Goal: Communication & Community: Participate in discussion

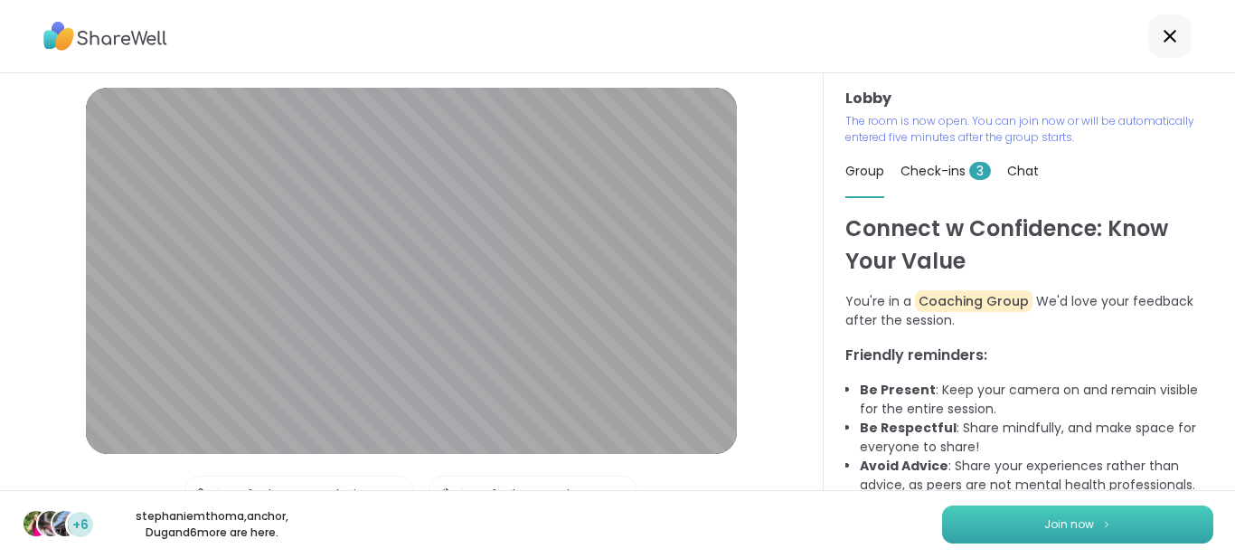
click at [1063, 520] on span "Join now" at bounding box center [1070, 524] width 50 height 16
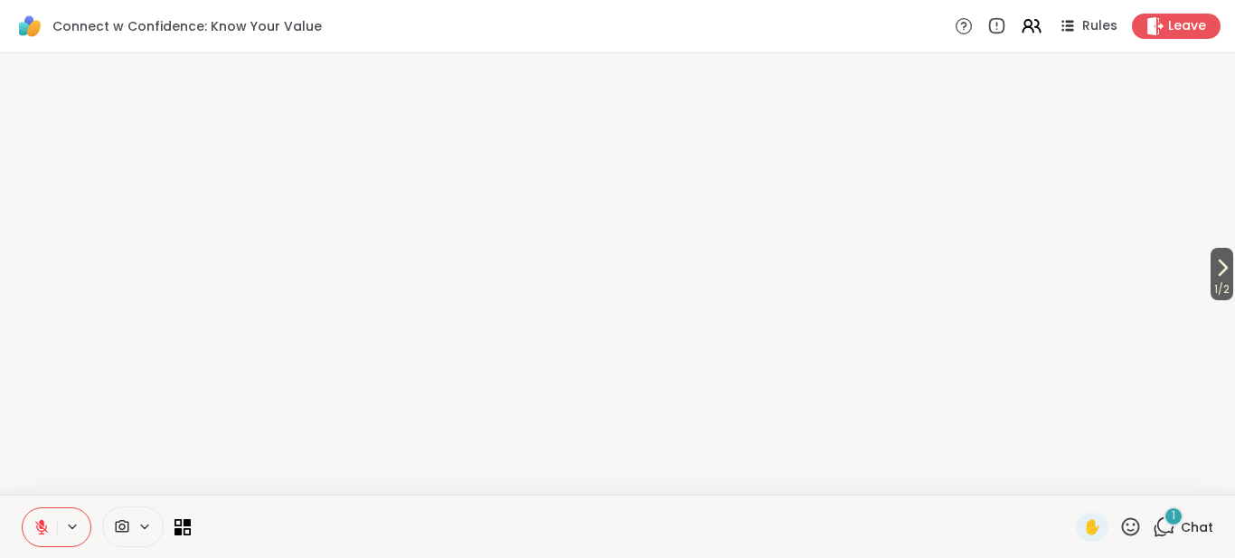
click at [126, 518] on icon at bounding box center [122, 526] width 16 height 17
click at [139, 519] on icon at bounding box center [144, 526] width 14 height 15
click at [184, 518] on icon at bounding box center [183, 526] width 17 height 17
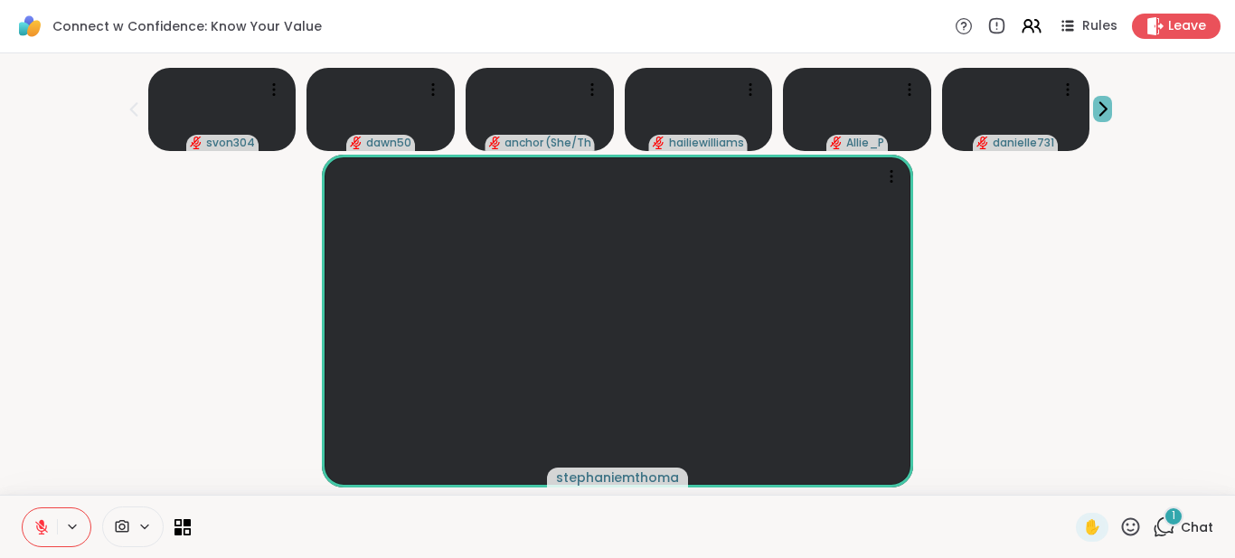
click at [1093, 109] on icon at bounding box center [1102, 108] width 19 height 19
click at [581, 495] on div "✋ 1 Chat" at bounding box center [617, 526] width 1235 height 63
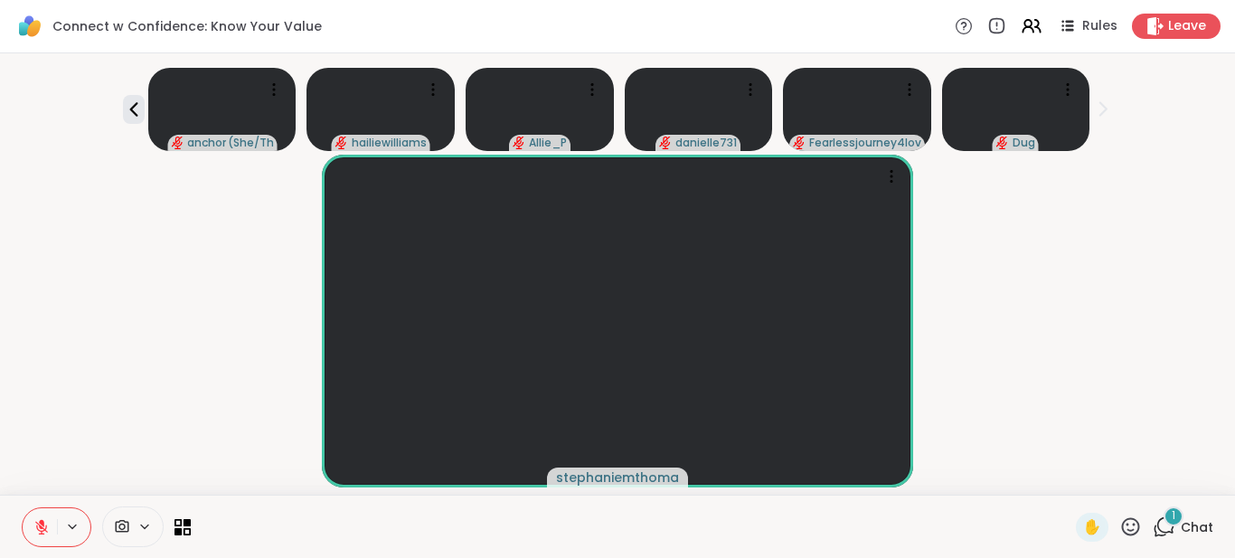
click at [146, 519] on icon at bounding box center [144, 526] width 14 height 15
click at [171, 461] on icon at bounding box center [170, 463] width 7 height 4
click at [226, 109] on div "anchor ( She/They ) hailiewilliams Allie_P danielle731 Fearlessjourney4love Dug" at bounding box center [618, 106] width 1214 height 90
click at [1189, 518] on span "Chat" at bounding box center [1197, 527] width 33 height 18
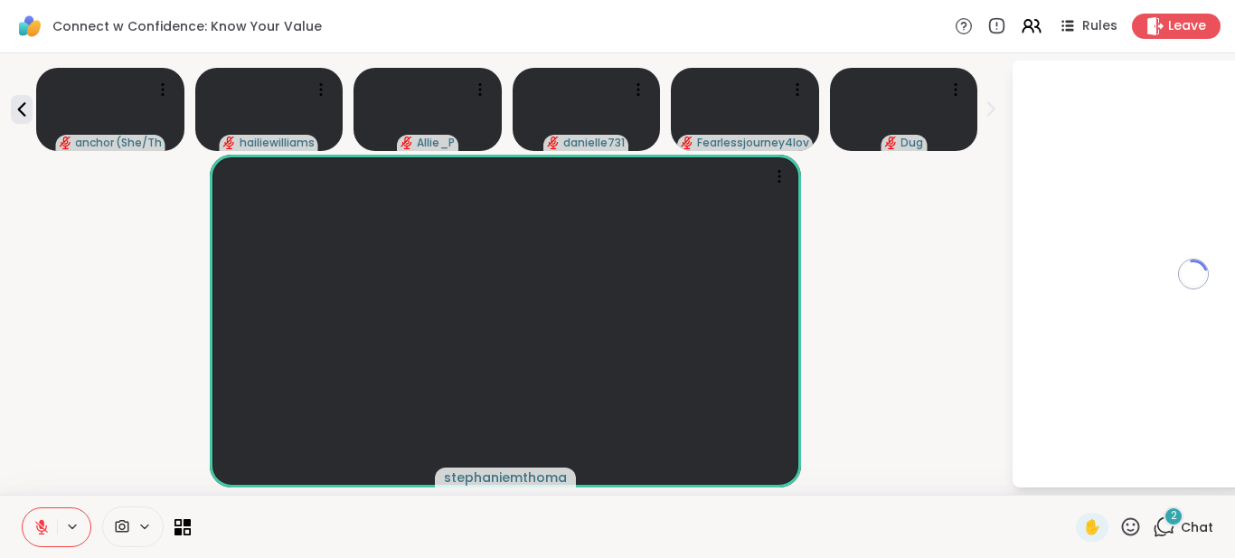
click at [140, 519] on icon at bounding box center [144, 526] width 14 height 15
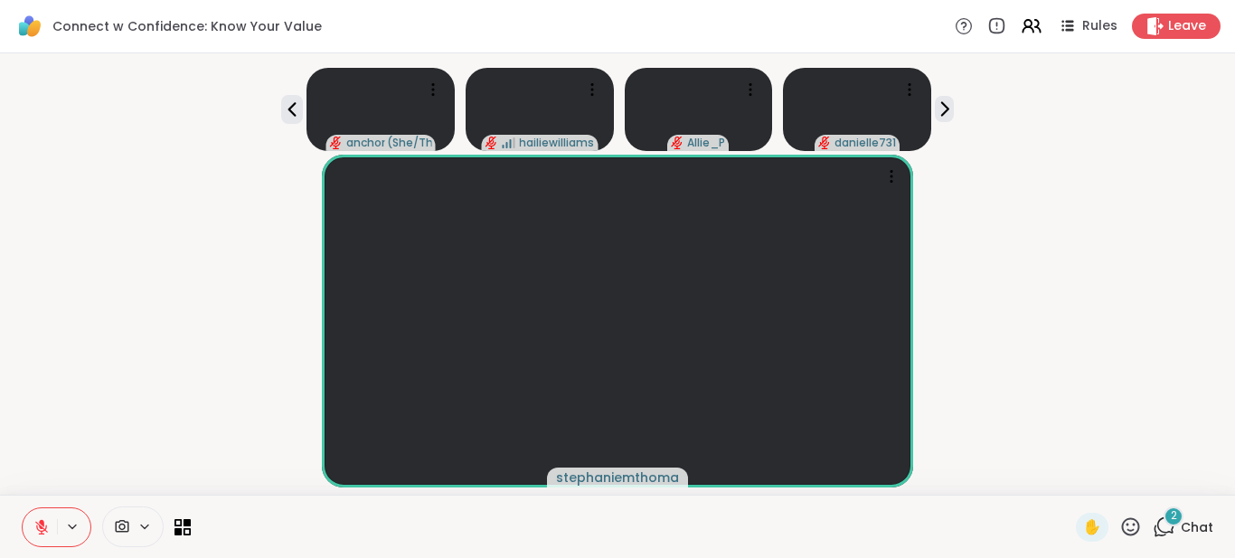
click at [1165, 515] on icon at bounding box center [1164, 526] width 23 height 23
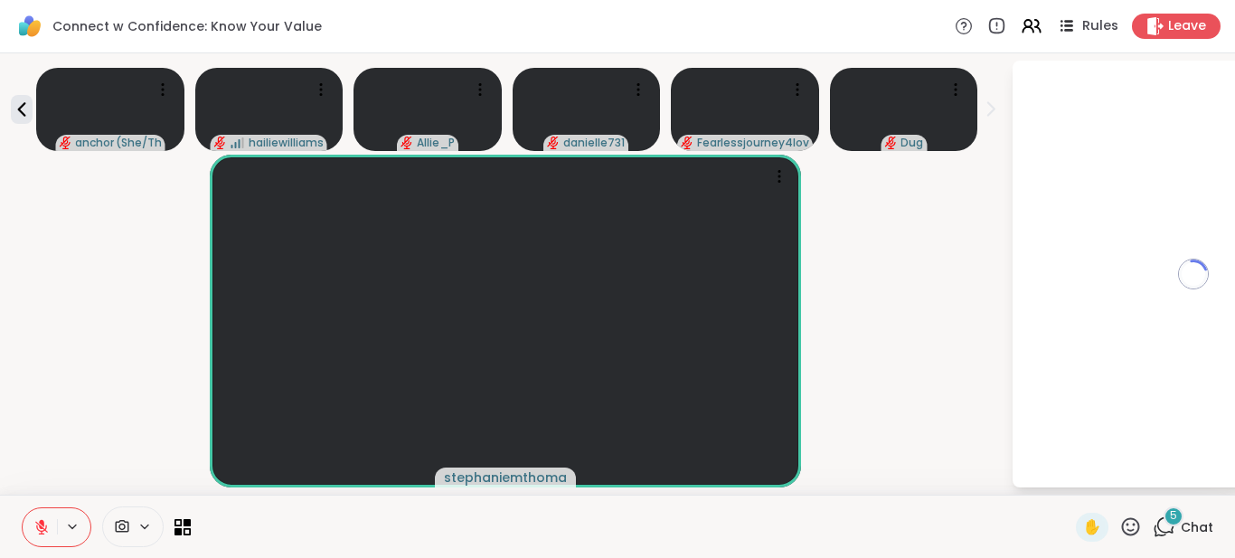
click at [1099, 34] on span "Rules" at bounding box center [1101, 26] width 37 height 19
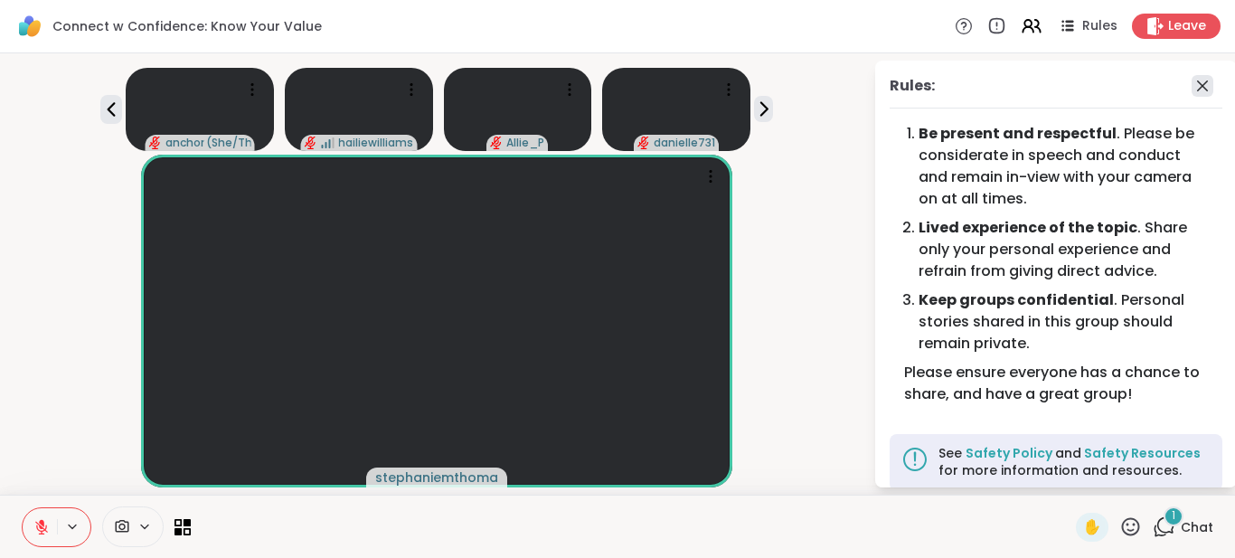
click at [1205, 87] on icon at bounding box center [1202, 85] width 11 height 11
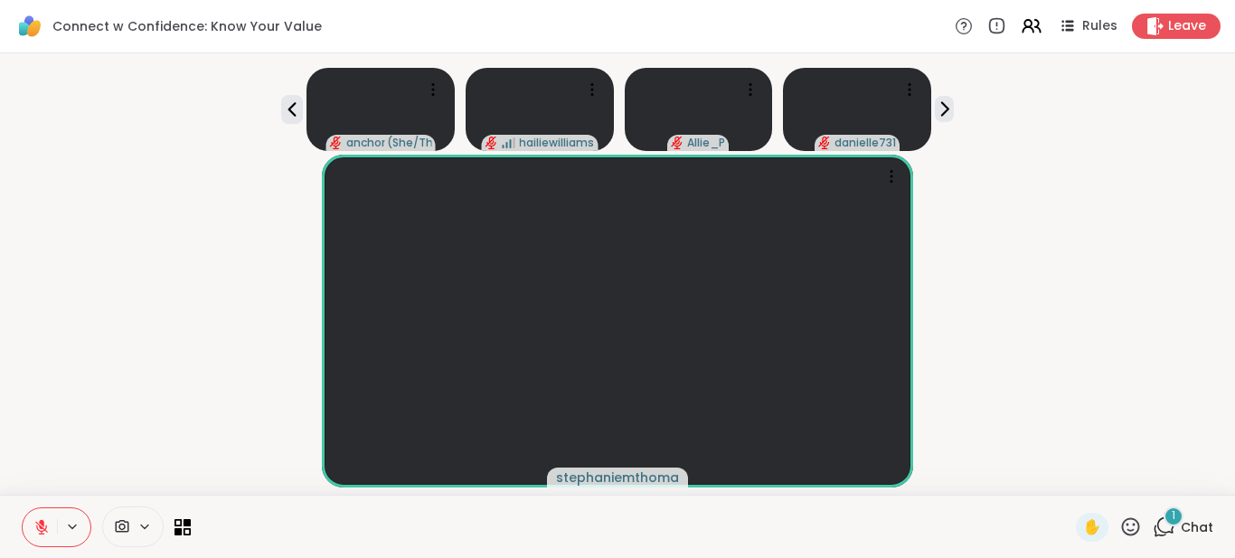
click at [1168, 515] on icon at bounding box center [1164, 526] width 23 height 23
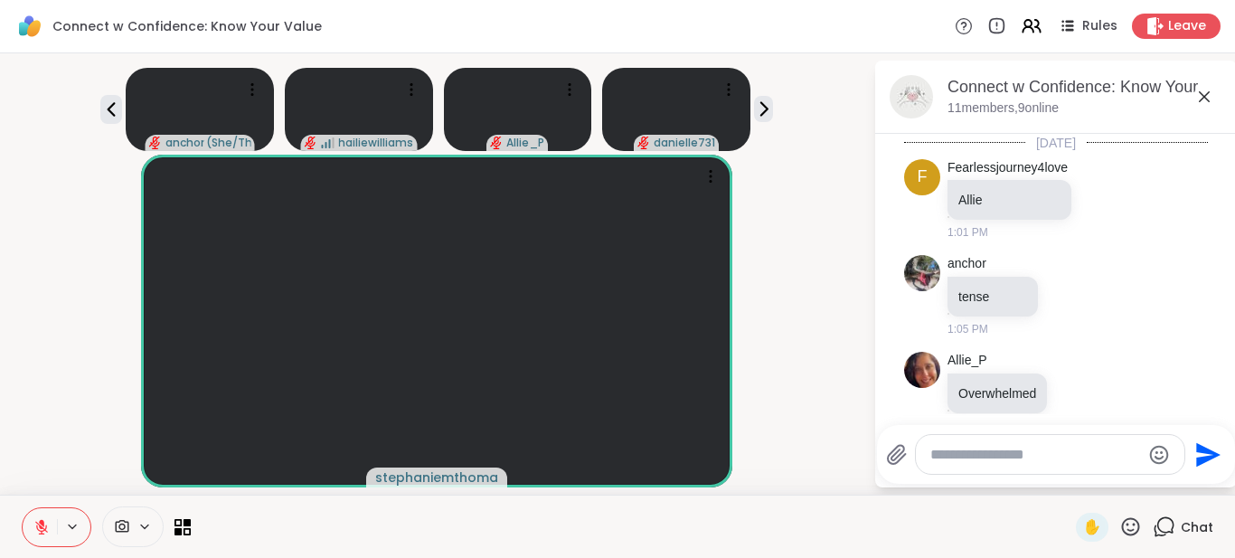
click at [1207, 99] on icon at bounding box center [1204, 96] width 11 height 11
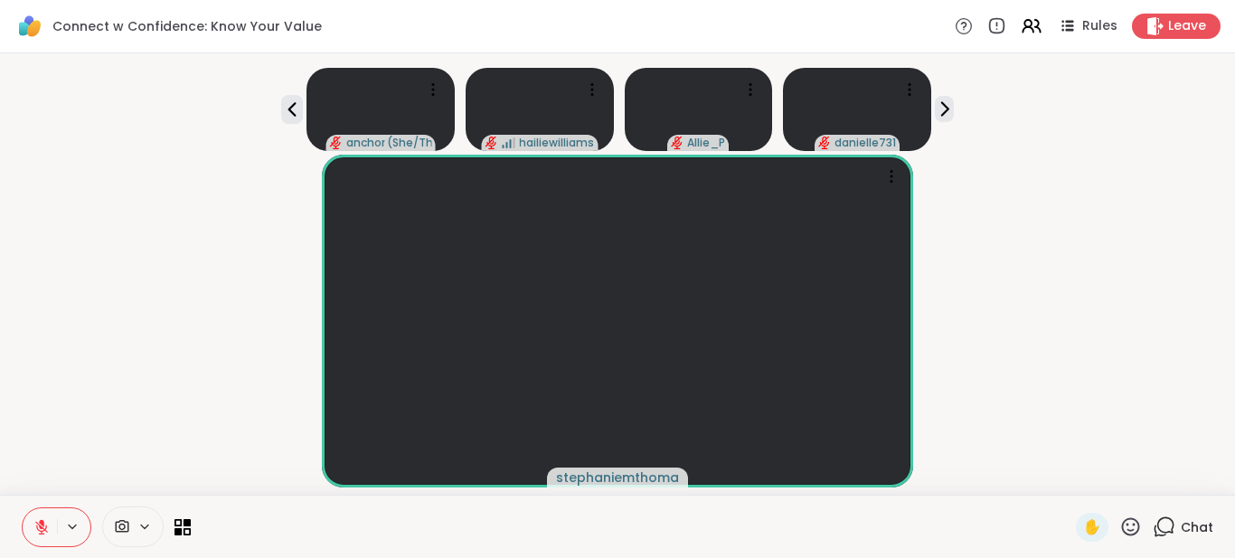
click at [618, 495] on div "✋ Chat" at bounding box center [617, 526] width 1235 height 63
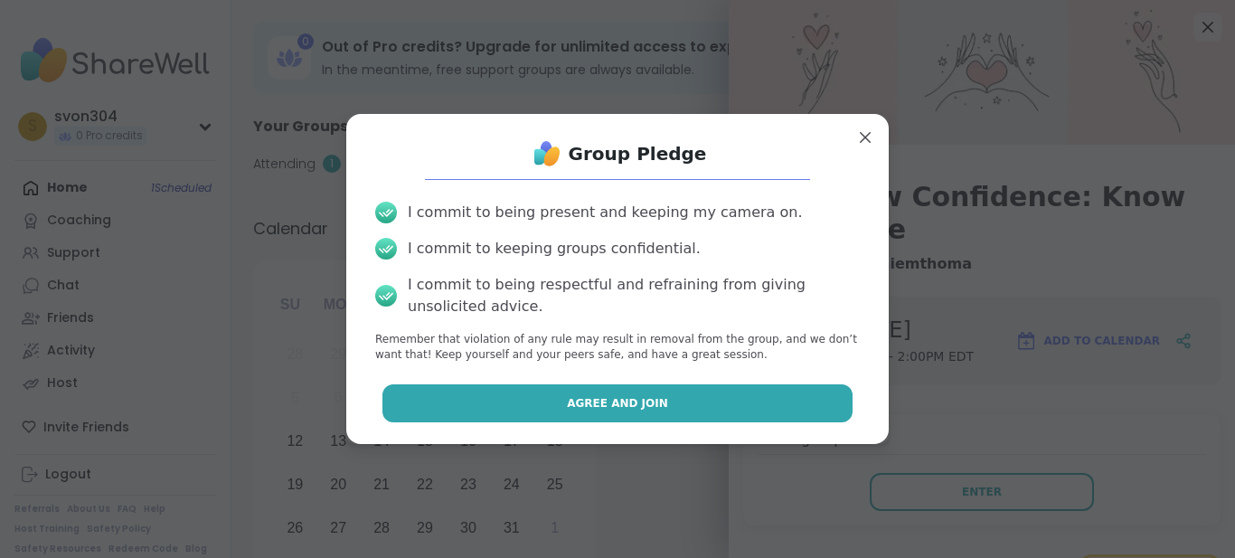
click at [625, 406] on span "Agree and Join" at bounding box center [617, 403] width 101 height 16
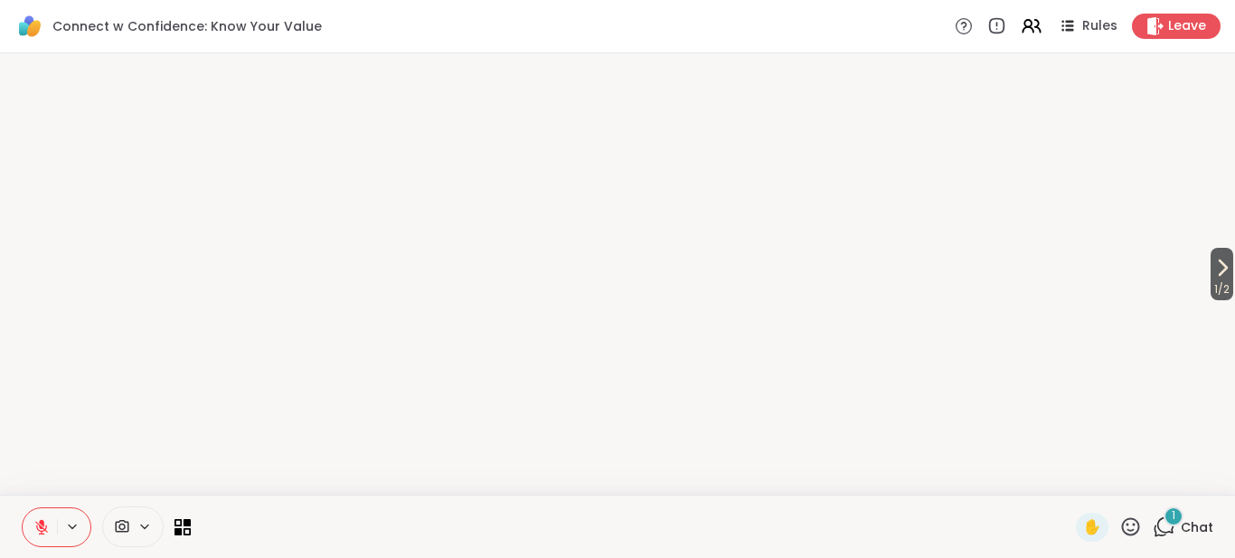
click at [1170, 515] on icon at bounding box center [1164, 526] width 23 height 23
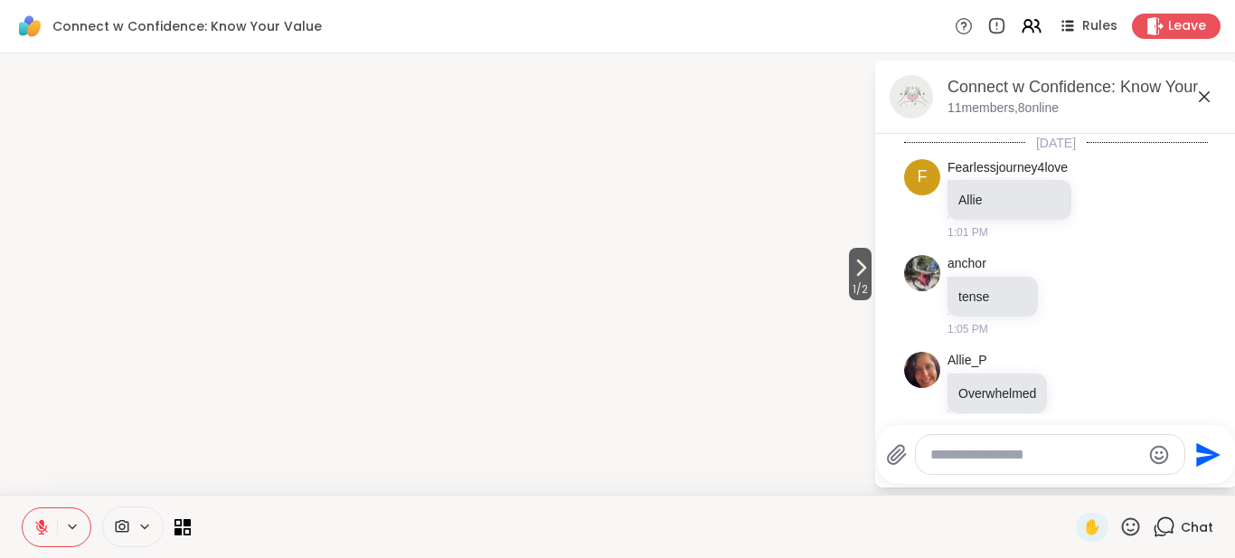
click at [1205, 100] on icon at bounding box center [1205, 97] width 22 height 22
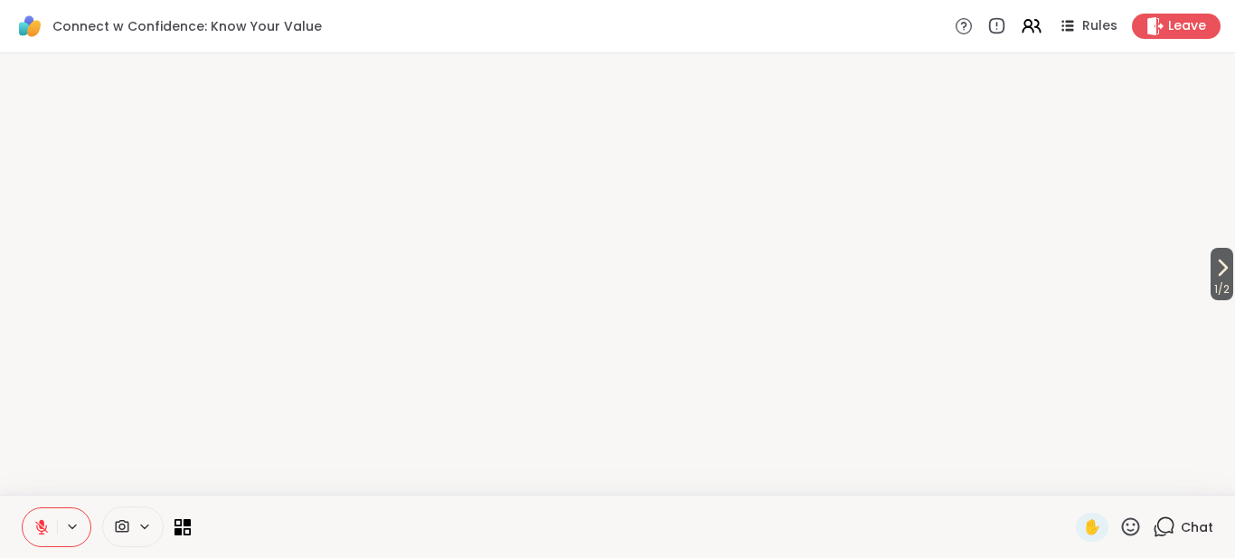
click at [119, 518] on icon at bounding box center [122, 526] width 16 height 17
click at [174, 461] on icon at bounding box center [170, 463] width 7 height 4
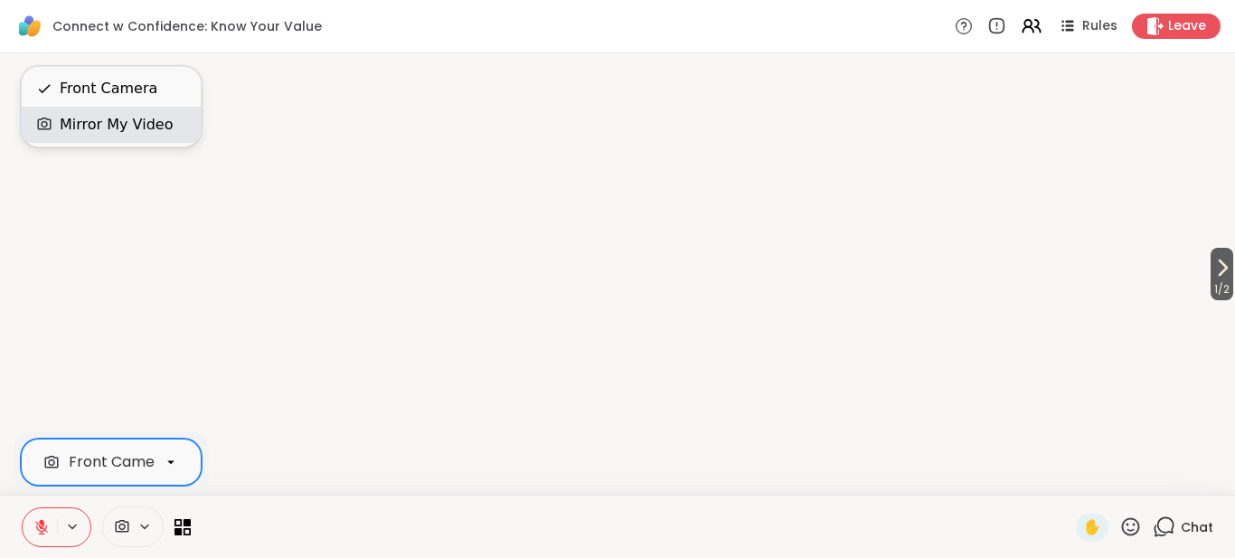
click at [131, 119] on div "Mirror My Video" at bounding box center [116, 125] width 113 height 22
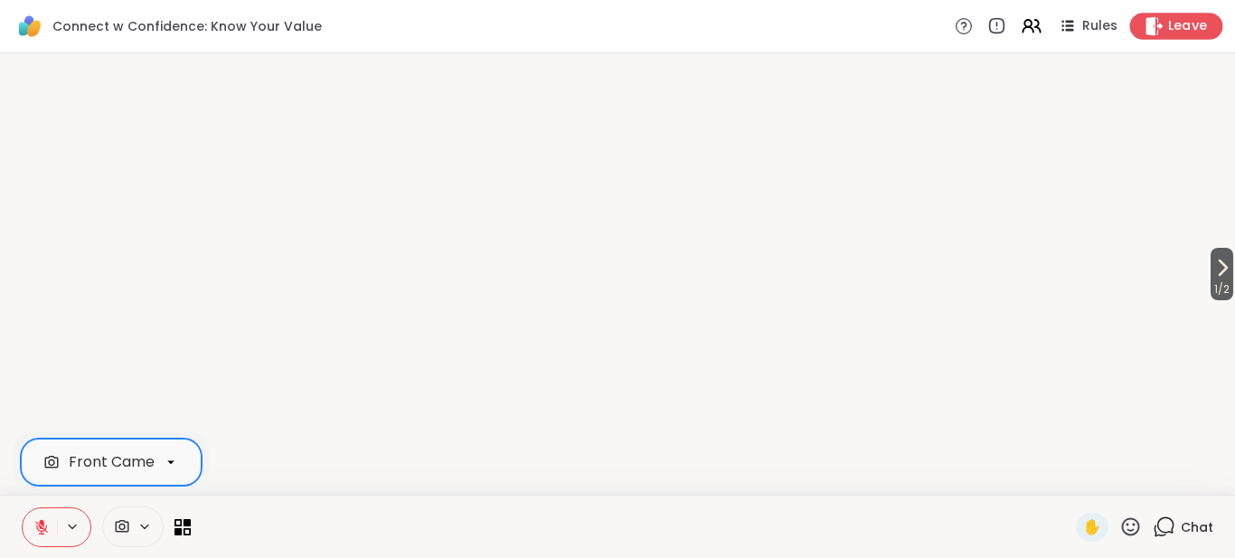
click at [1200, 22] on span "Leave" at bounding box center [1188, 26] width 40 height 19
click at [1191, 25] on span "Leave" at bounding box center [1188, 26] width 40 height 19
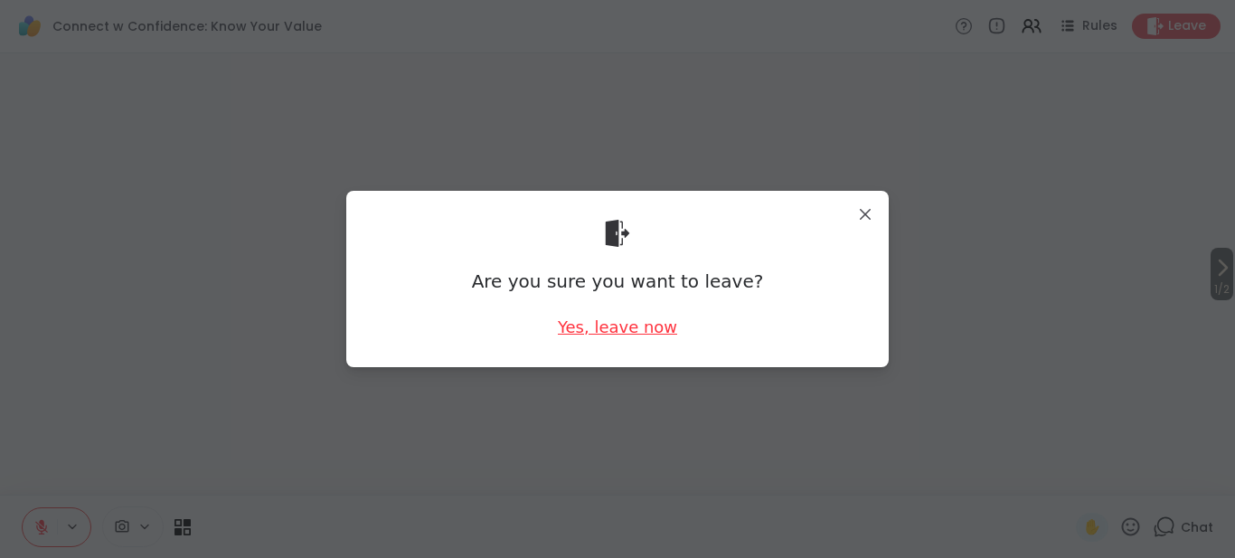
click at [601, 335] on div "Yes, leave now" at bounding box center [617, 327] width 119 height 23
